Goal: Information Seeking & Learning: Learn about a topic

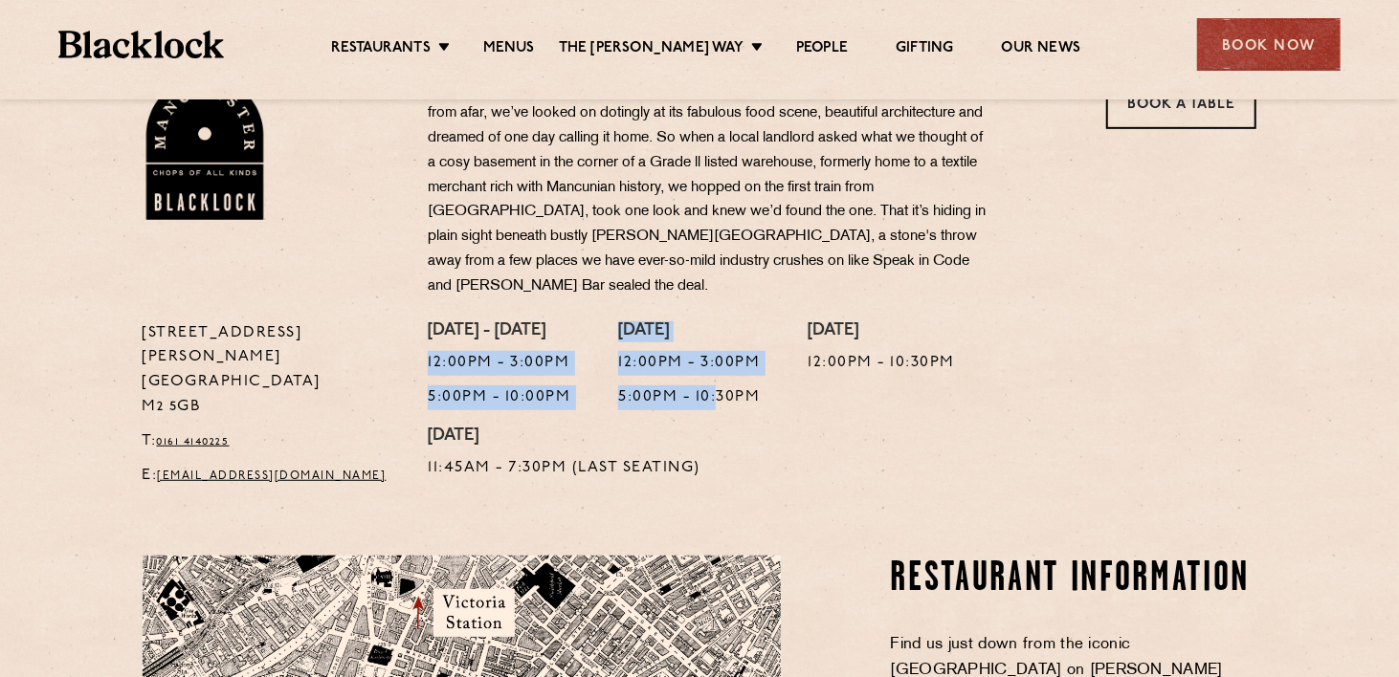
drag, startPoint x: 418, startPoint y: 338, endPoint x: 807, endPoint y: 438, distance: 402.1
click at [782, 438] on div "[DATE] - [DATE] 12:00pm - 3:00pm 5:00pm - 10:00pm [DATE] 12:00pm - 3:00pm 5:00p…" at bounding box center [841, 409] width 857 height 177
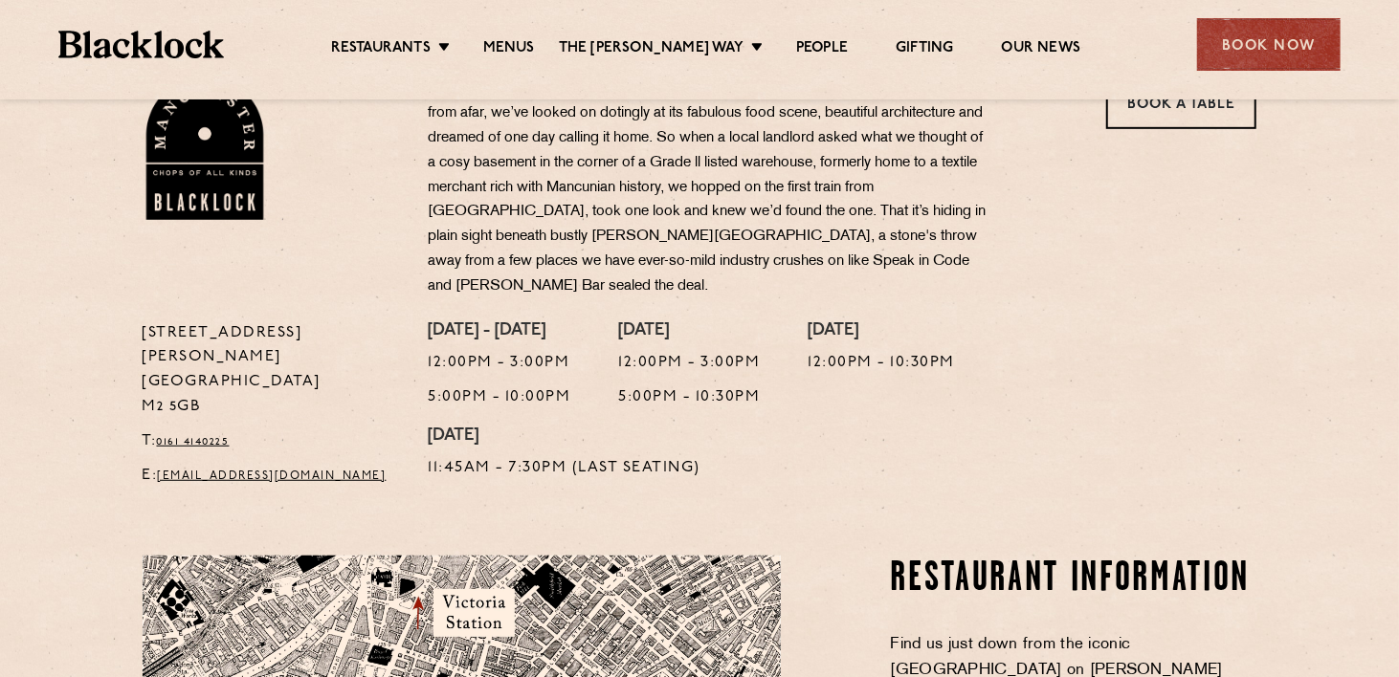
click at [819, 439] on div "[DATE] - [DATE] 12:00pm - 3:00pm 5:00pm - 10:00pm [DATE] 12:00pm - 3:00pm 5:00p…" at bounding box center [841, 409] width 857 height 177
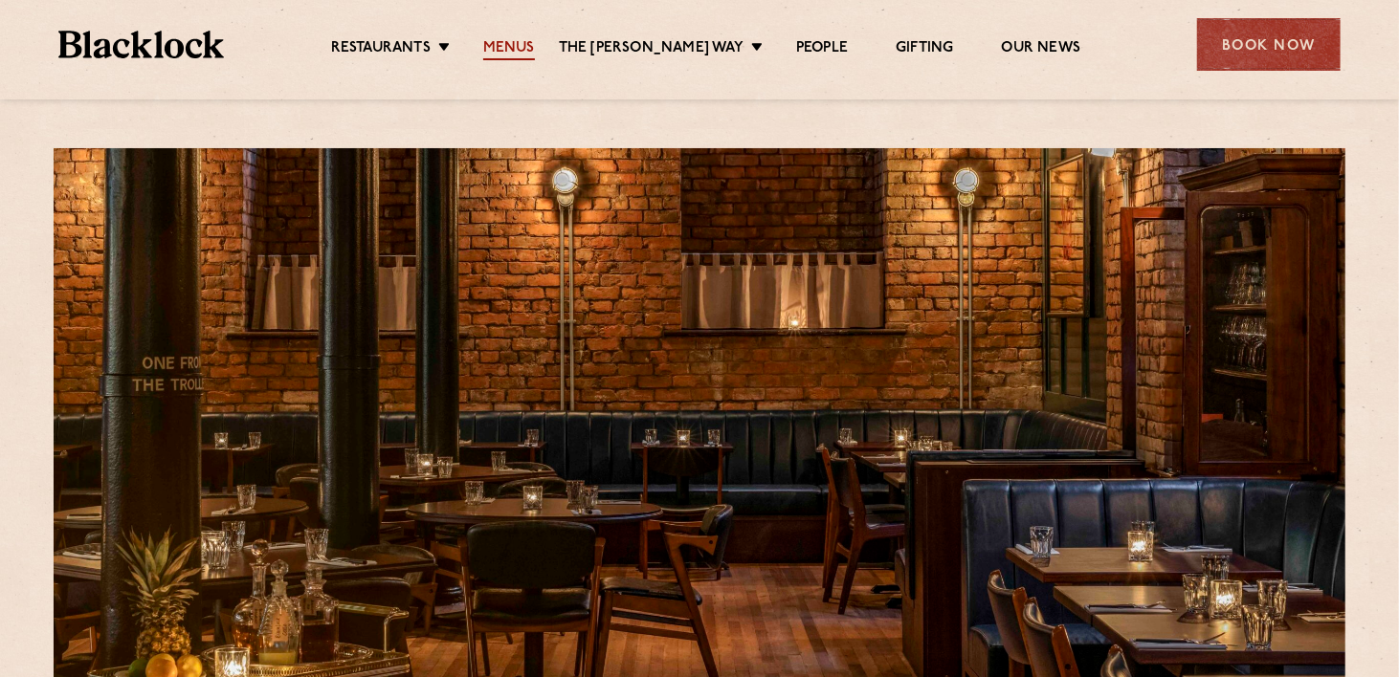
click at [535, 39] on link "Menus" at bounding box center [509, 49] width 52 height 21
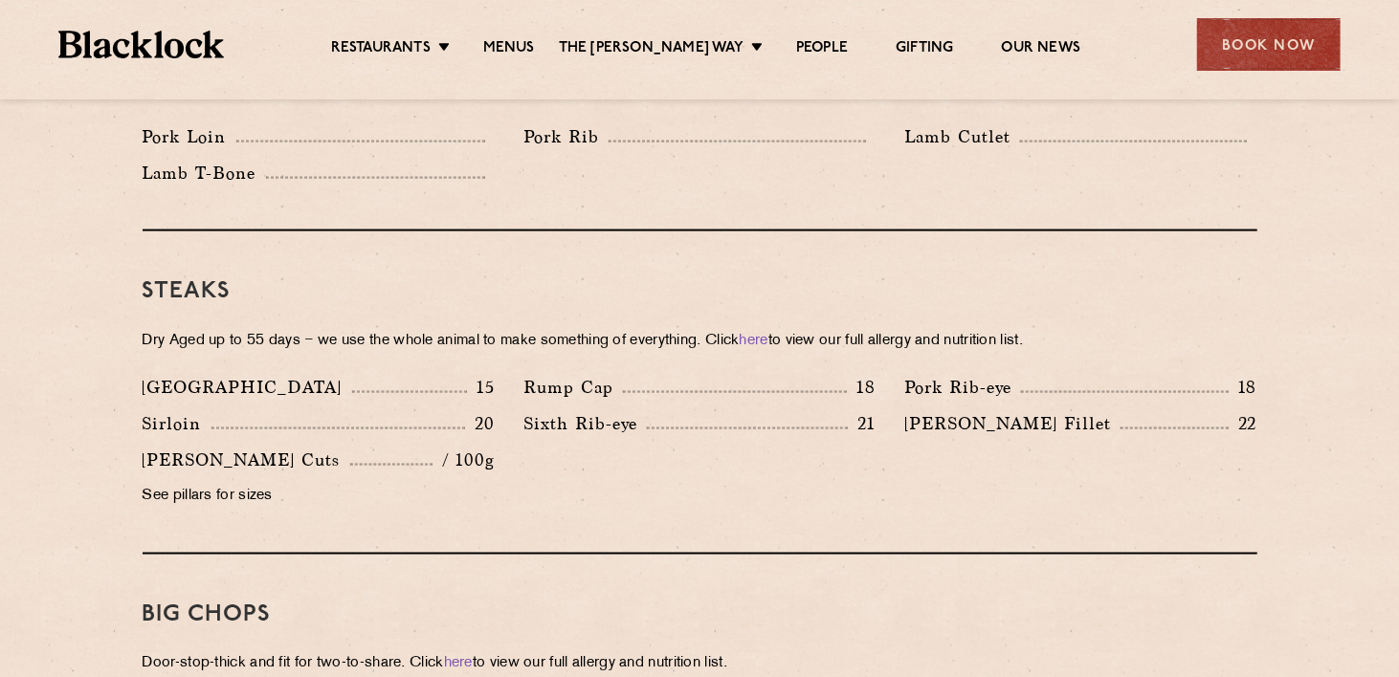
scroll to position [1435, 0]
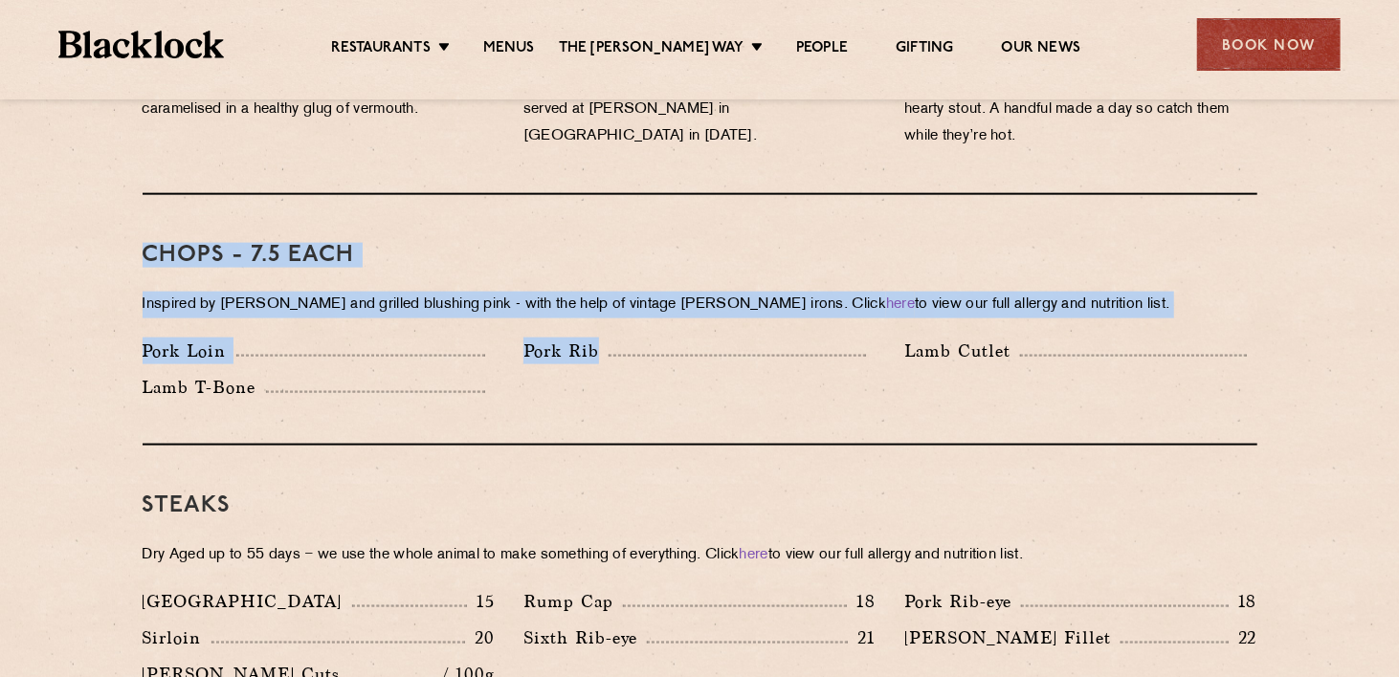
drag, startPoint x: 146, startPoint y: 224, endPoint x: 729, endPoint y: 366, distance: 599.8
click at [702, 385] on div "Chops - 7.5 each Inspired by Joe Beef and grilled blushing pink - with the help…" at bounding box center [700, 320] width 1115 height 251
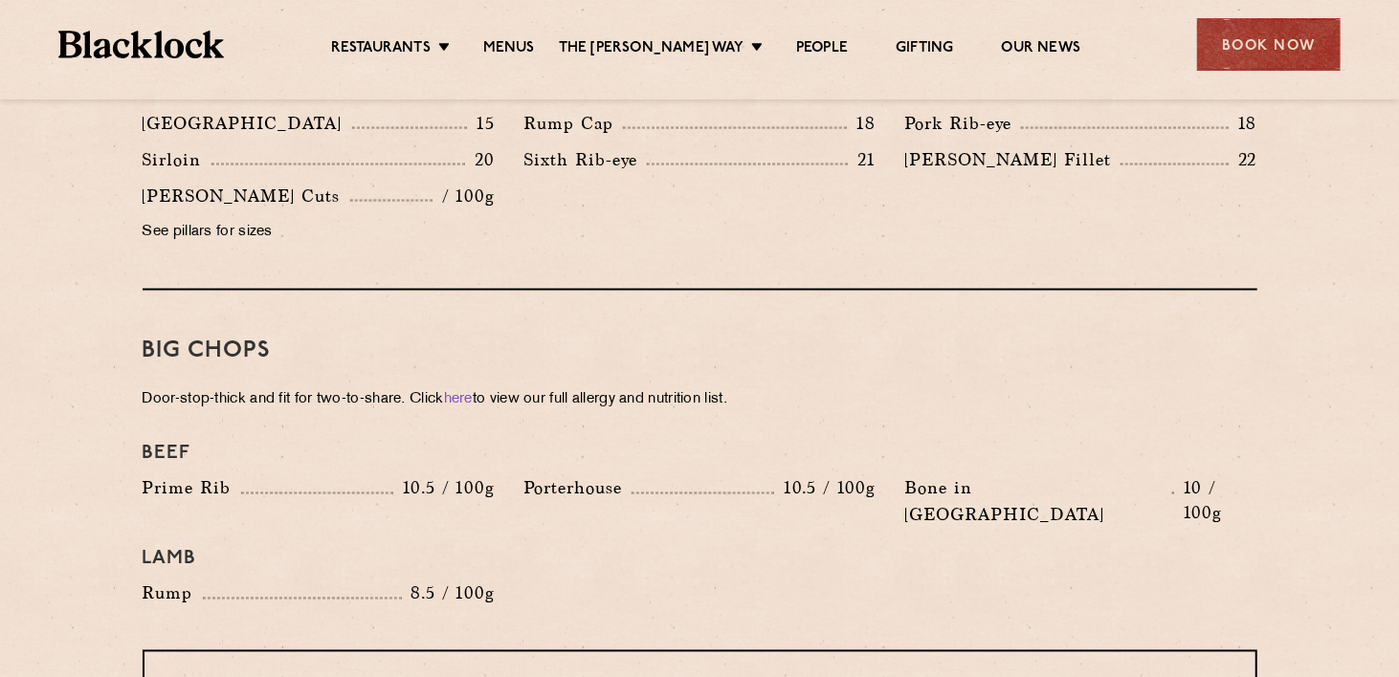
scroll to position [1626, 0]
